Goal: Task Accomplishment & Management: Use online tool/utility

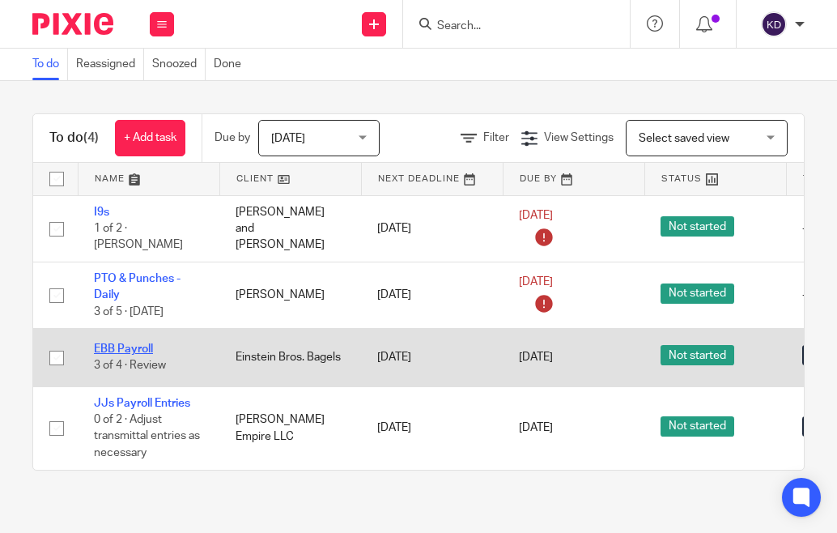
click at [117, 343] on link "EBB Payroll" at bounding box center [123, 348] width 59 height 11
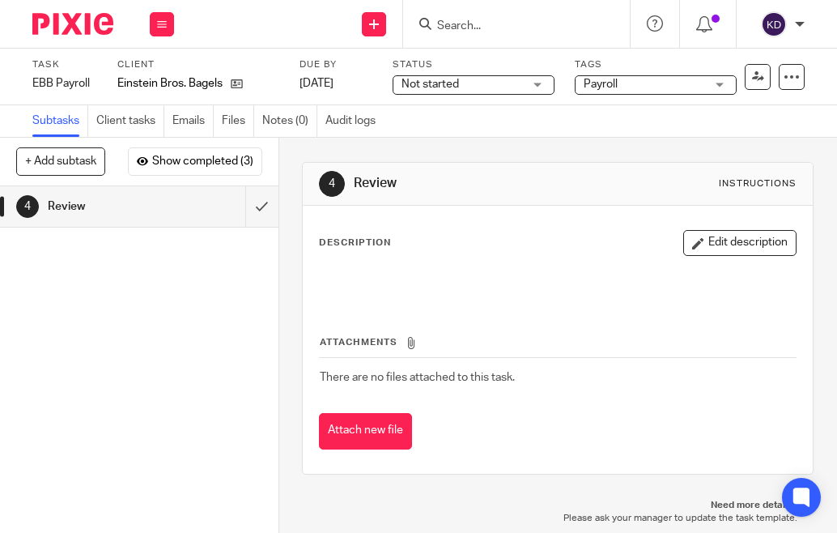
click at [40, 34] on img at bounding box center [72, 24] width 81 height 22
